Goal: Task Accomplishment & Management: Use online tool/utility

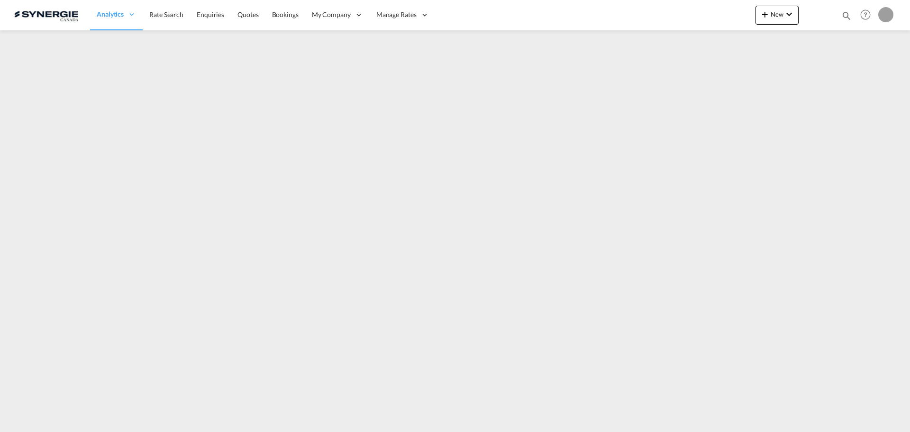
click at [842, 15] on md-icon "icon-magnify" at bounding box center [847, 15] width 10 height 10
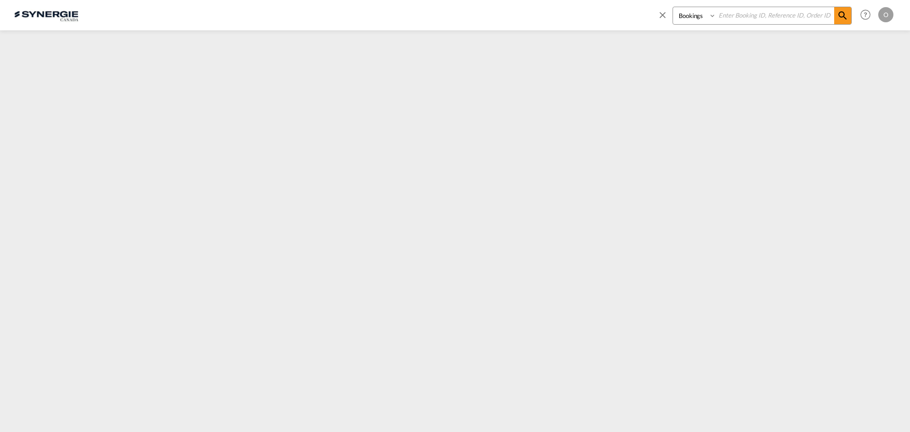
click at [692, 19] on select "Bookings Quotes Enquiries" at bounding box center [695, 15] width 45 height 17
select select "Quotes"
click at [673, 7] on select "Bookings Quotes Enquiries" at bounding box center [695, 15] width 45 height 17
click at [742, 20] on input at bounding box center [775, 15] width 118 height 17
paste input "SYC000014816"
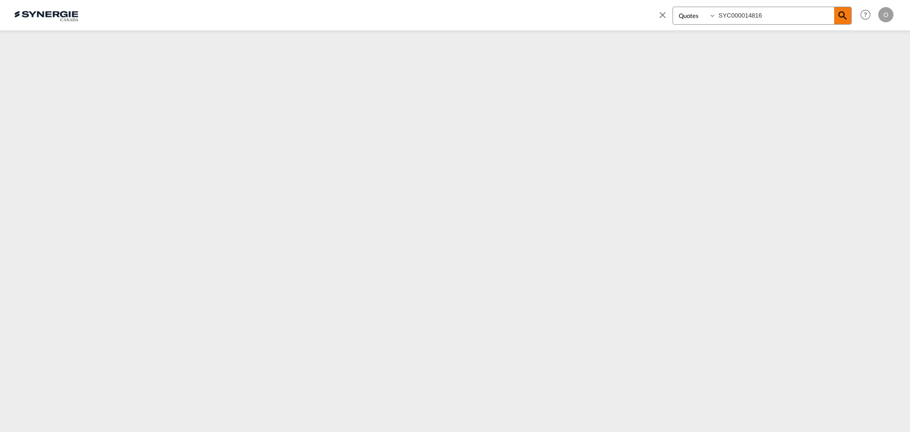
type input "SYC000014816"
click at [838, 16] on md-icon "icon-magnify" at bounding box center [842, 15] width 11 height 11
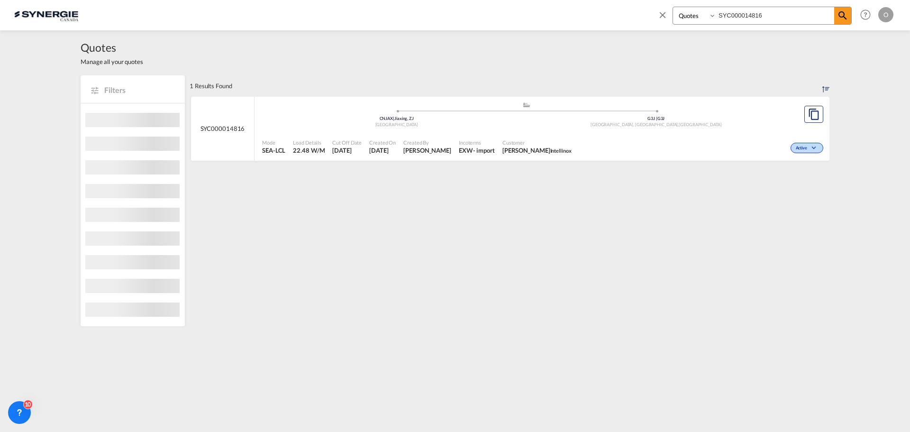
click at [480, 147] on div "- import" at bounding box center [484, 150] width 22 height 9
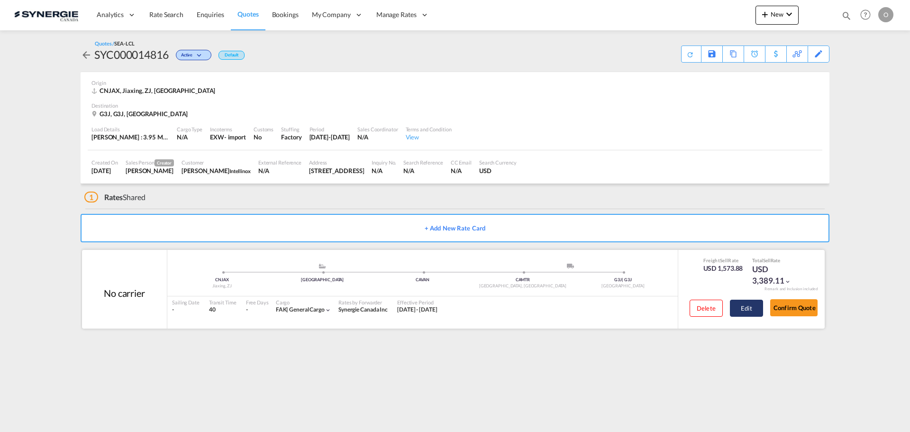
click at [742, 315] on button "Edit" at bounding box center [746, 308] width 33 height 17
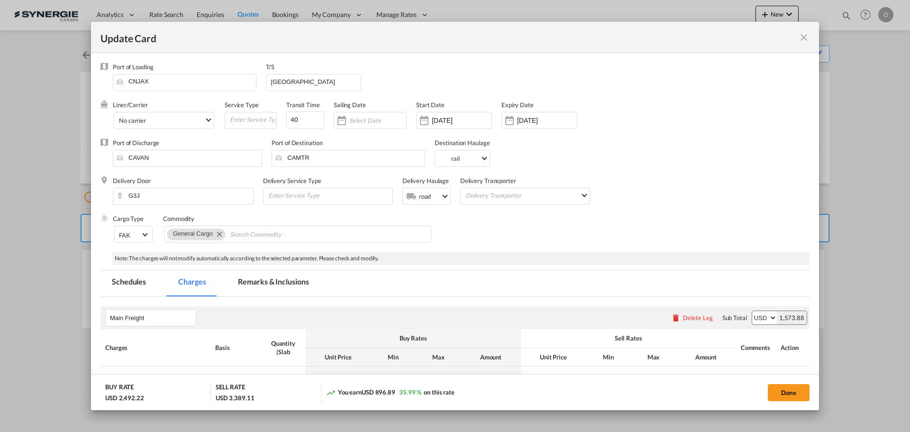
select select "per_w/m"
select select "flat"
select select "per_hbl"
select select "per_shipment"
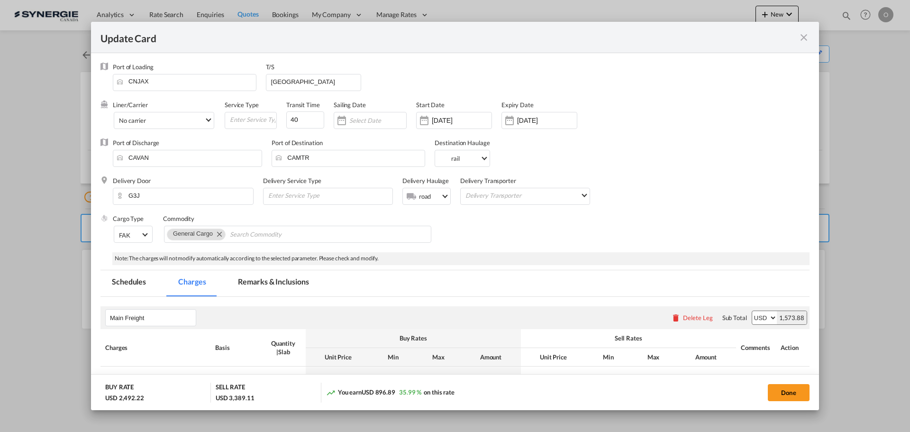
select select "per_bl"
select select "flat"
select select "per_bl"
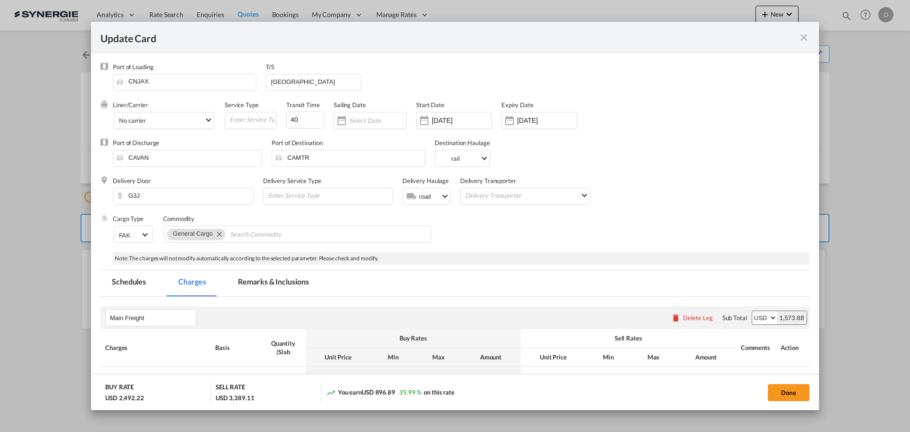
select select "per_bl"
select select "per_shipment"
click at [284, 280] on md-tab-item "Remarks & Inclusions" at bounding box center [273, 283] width 93 height 26
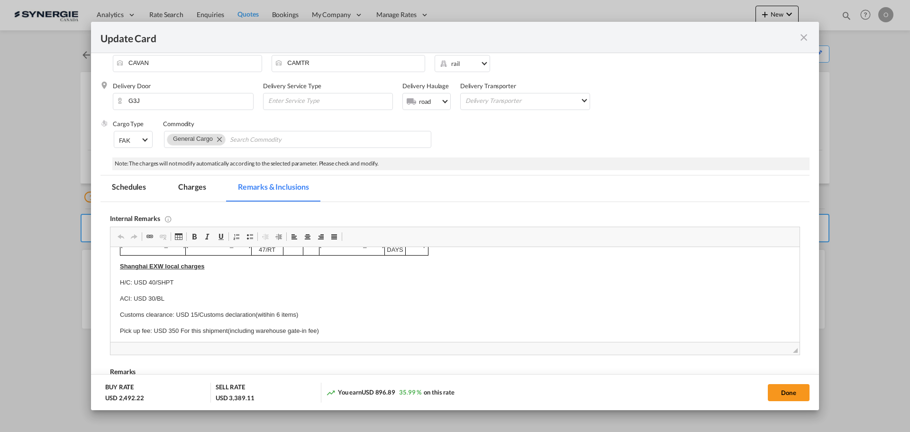
scroll to position [4, 0]
